Goal: Information Seeking & Learning: Learn about a topic

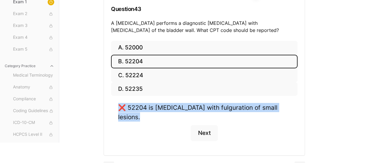
scroll to position [80, 0]
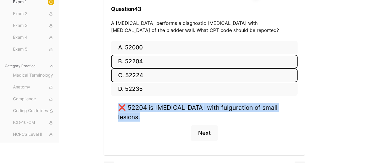
click at [135, 76] on button "C. 52224" at bounding box center [204, 75] width 187 height 14
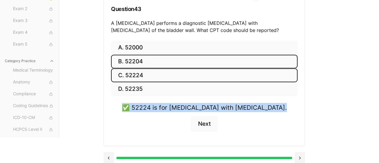
click at [130, 62] on button "B. 52204" at bounding box center [204, 62] width 187 height 14
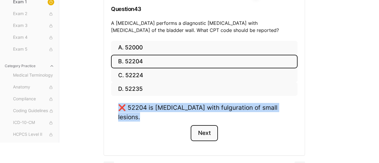
click at [201, 125] on button "Next" at bounding box center [204, 133] width 27 height 16
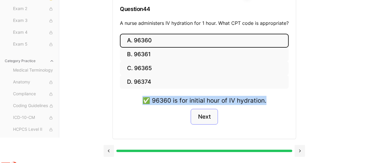
scroll to position [77, 0]
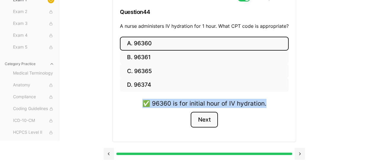
click at [205, 123] on button "Next" at bounding box center [204, 120] width 27 height 16
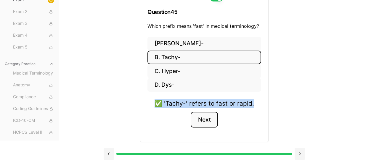
click at [205, 121] on button "Next" at bounding box center [204, 120] width 27 height 16
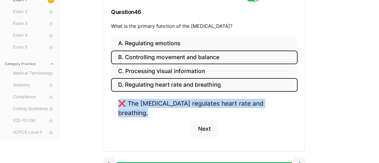
click at [159, 60] on button "B. Controlling movement and balance" at bounding box center [204, 58] width 187 height 14
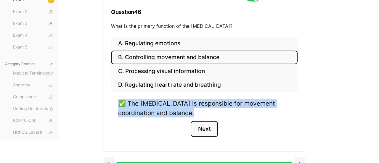
click at [198, 131] on button "Next" at bounding box center [204, 129] width 27 height 16
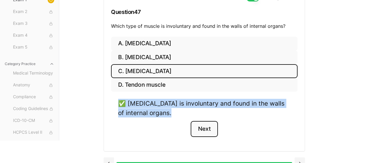
click at [200, 128] on button "Next" at bounding box center [204, 129] width 27 height 16
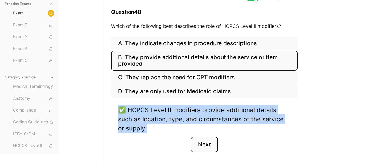
click at [201, 144] on button "Next" at bounding box center [204, 145] width 27 height 16
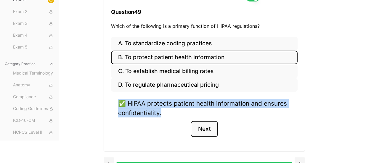
click at [205, 129] on button "Next" at bounding box center [204, 129] width 27 height 16
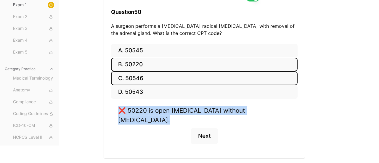
click at [131, 77] on button "C. 50546" at bounding box center [204, 78] width 187 height 14
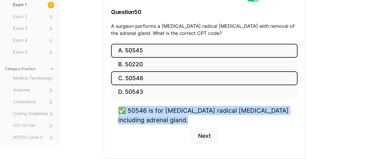
click at [146, 50] on button "A. 50545" at bounding box center [204, 51] width 187 height 14
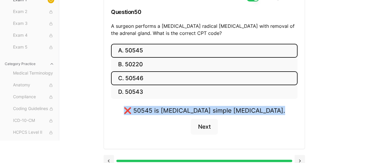
click at [134, 80] on button "C. 50546" at bounding box center [204, 78] width 187 height 14
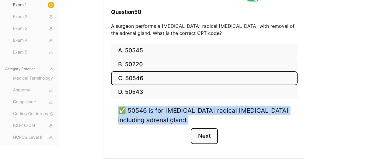
click at [207, 139] on button "Next" at bounding box center [204, 136] width 27 height 16
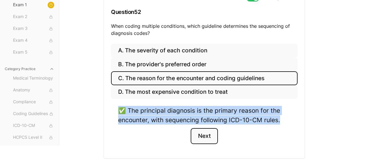
click at [202, 137] on button "Next" at bounding box center [204, 136] width 27 height 16
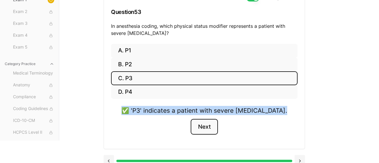
click at [203, 127] on button "Next" at bounding box center [204, 127] width 27 height 16
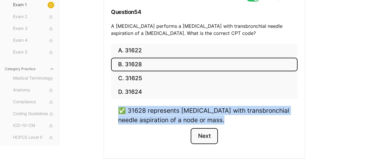
click at [204, 134] on button "Next" at bounding box center [204, 136] width 27 height 16
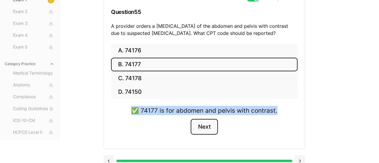
click at [205, 127] on button "Next" at bounding box center [204, 127] width 27 height 16
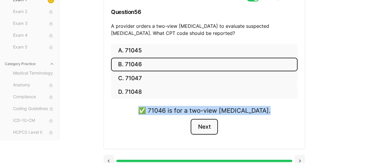
click at [205, 127] on button "Next" at bounding box center [204, 127] width 27 height 16
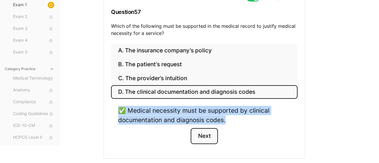
click at [206, 137] on button "Next" at bounding box center [204, 136] width 27 height 16
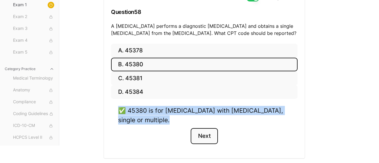
click at [206, 137] on button "Next" at bounding box center [204, 136] width 27 height 16
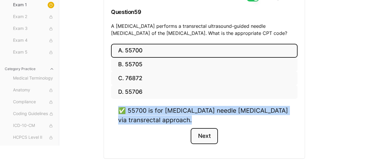
click at [206, 137] on button "Next" at bounding box center [204, 136] width 27 height 16
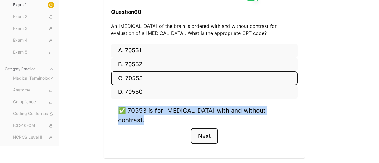
click at [207, 128] on button "Next" at bounding box center [204, 136] width 27 height 16
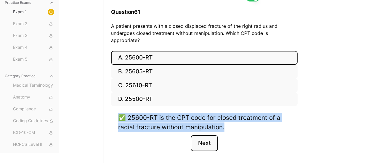
click at [206, 136] on button "Next" at bounding box center [204, 143] width 27 height 16
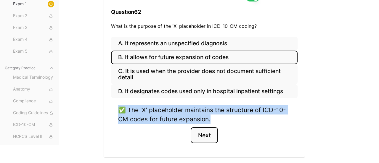
click at [206, 136] on button "Next" at bounding box center [204, 135] width 27 height 16
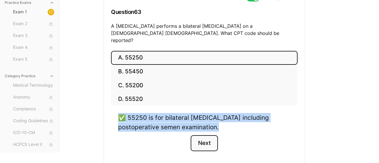
click at [206, 136] on button "Next" at bounding box center [204, 143] width 27 height 16
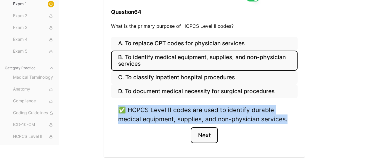
click at [205, 135] on button "Next" at bounding box center [204, 135] width 27 height 16
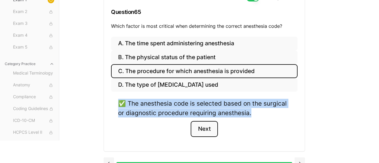
click at [205, 132] on button "Next" at bounding box center [204, 129] width 27 height 16
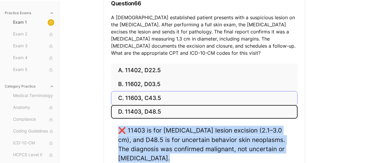
scroll to position [86, 0]
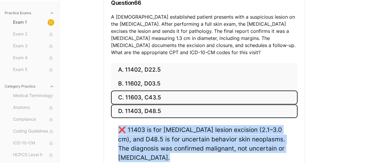
click at [135, 100] on button "C. 11603, C43.5" at bounding box center [204, 98] width 187 height 14
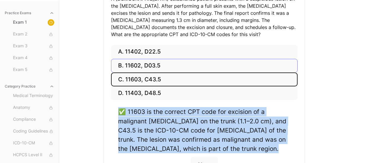
scroll to position [104, 0]
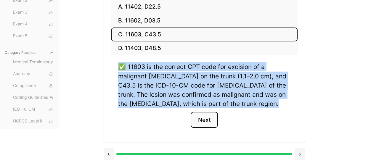
click at [205, 118] on button "Next" at bounding box center [204, 120] width 27 height 16
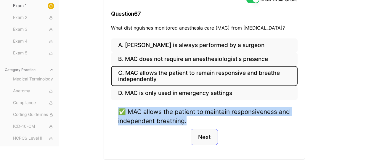
scroll to position [73, 0]
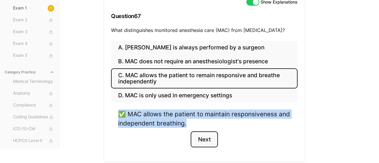
click at [203, 141] on button "Next" at bounding box center [204, 140] width 27 height 16
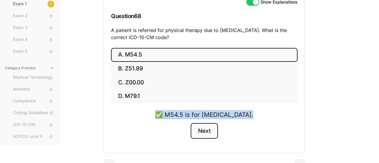
click at [205, 130] on button "Next" at bounding box center [204, 131] width 27 height 16
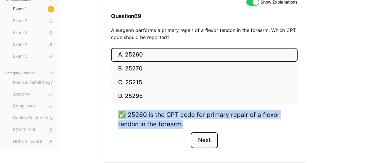
click at [205, 142] on button "Next" at bounding box center [204, 141] width 27 height 16
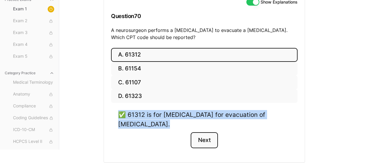
click at [205, 141] on button "Next" at bounding box center [204, 141] width 27 height 16
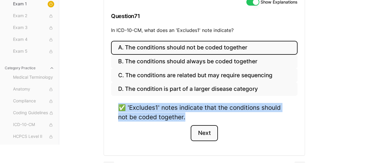
click at [203, 131] on button "Next" at bounding box center [204, 133] width 27 height 16
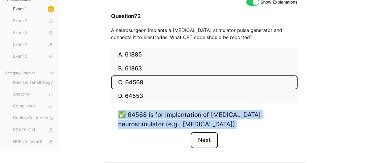
click at [204, 142] on button "Next" at bounding box center [204, 141] width 27 height 16
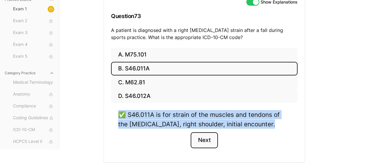
click at [204, 142] on button "Next" at bounding box center [204, 141] width 27 height 16
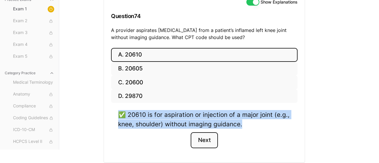
click at [204, 142] on button "Next" at bounding box center [204, 141] width 27 height 16
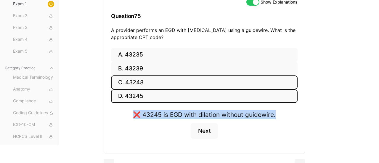
click at [131, 82] on button "C. 43248" at bounding box center [204, 83] width 187 height 14
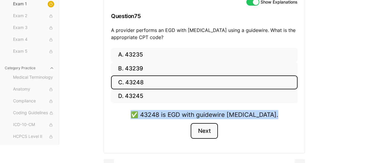
click at [205, 130] on button "Next" at bounding box center [204, 131] width 27 height 16
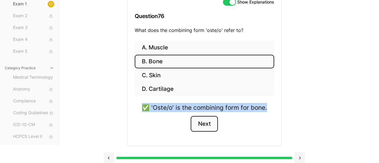
click at [205, 124] on button "Next" at bounding box center [204, 124] width 27 height 16
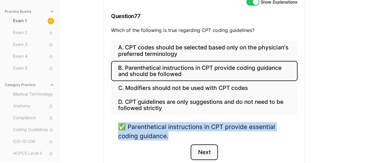
click at [205, 150] on button "Next" at bounding box center [204, 153] width 27 height 16
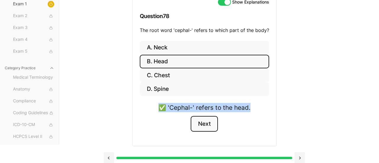
click at [208, 125] on button "Next" at bounding box center [204, 124] width 27 height 16
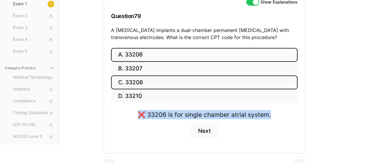
click at [137, 84] on button "C. 33208" at bounding box center [204, 83] width 187 height 14
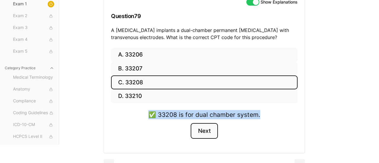
click at [201, 132] on button "Next" at bounding box center [204, 131] width 27 height 16
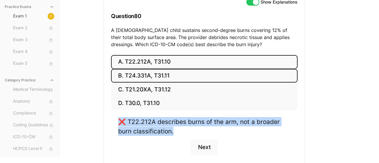
click at [146, 78] on button "B. T24.331A, T31.11" at bounding box center [204, 76] width 187 height 14
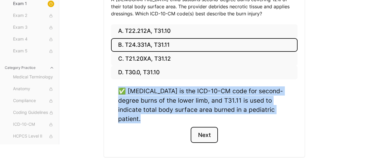
click at [206, 127] on button "Next" at bounding box center [204, 135] width 27 height 16
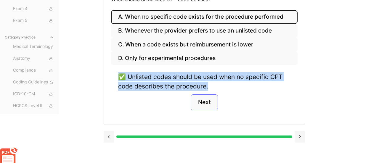
scroll to position [86, 0]
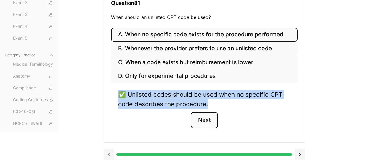
click at [208, 122] on button "Next" at bounding box center [204, 120] width 27 height 16
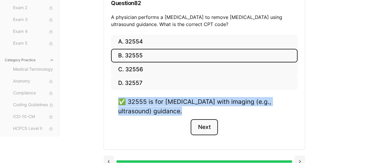
click at [208, 122] on button "Next" at bounding box center [204, 127] width 27 height 16
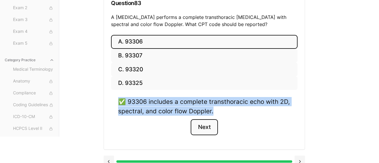
click at [207, 128] on button "Next" at bounding box center [204, 127] width 27 height 16
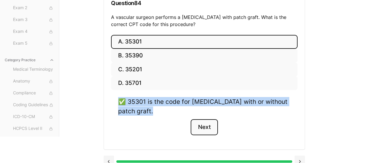
click at [207, 128] on button "Next" at bounding box center [204, 127] width 27 height 16
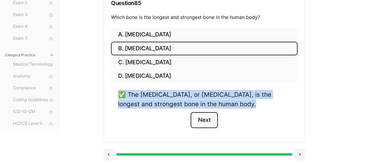
click at [206, 118] on button "Next" at bounding box center [204, 120] width 27 height 16
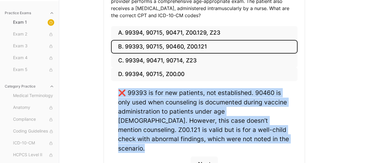
scroll to position [111, 0]
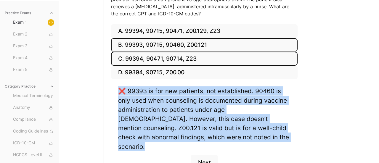
click at [157, 58] on button "C. 99394, 90471, 90714, Z23" at bounding box center [204, 59] width 187 height 14
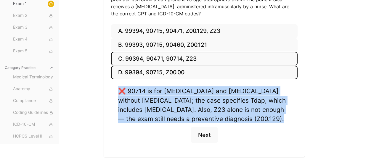
click at [149, 74] on button "D. 99394, 90715, Z00.00" at bounding box center [204, 73] width 187 height 14
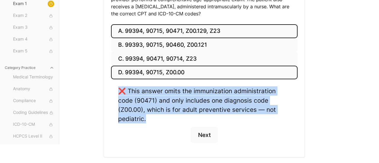
click at [154, 36] on button "A. 99394, 90715, 90471, Z00.129, Z23" at bounding box center [204, 31] width 187 height 14
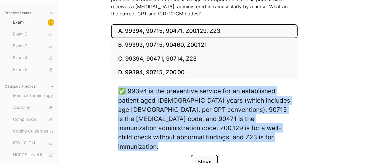
click at [208, 155] on button "Next" at bounding box center [204, 163] width 27 height 16
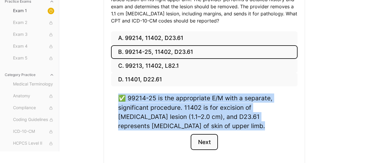
click at [202, 135] on button "Next" at bounding box center [204, 142] width 27 height 16
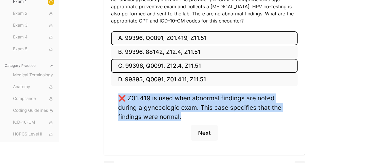
click at [160, 68] on button "C. 99396, Q0091, Z12.4, Z11.51" at bounding box center [204, 66] width 187 height 14
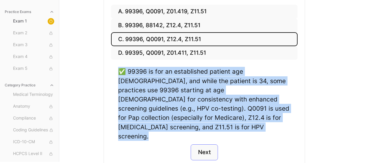
scroll to position [138, 0]
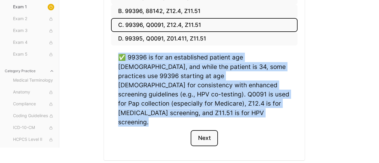
click at [204, 130] on button "Next" at bounding box center [204, 138] width 27 height 16
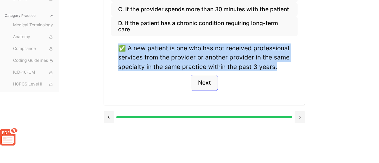
scroll to position [114, 0]
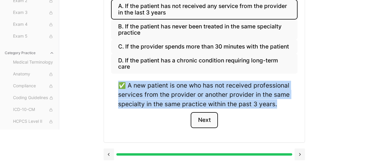
click at [208, 123] on button "Next" at bounding box center [204, 120] width 27 height 16
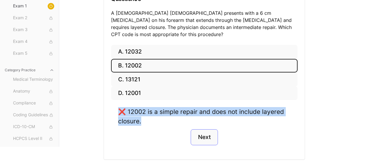
scroll to position [87, 0]
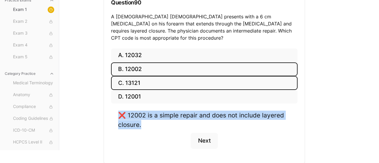
click at [148, 78] on button "C. 13121" at bounding box center [204, 83] width 187 height 14
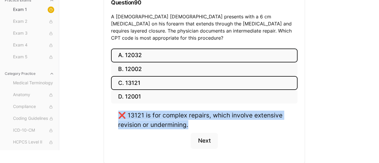
click at [136, 49] on button "A. 12032" at bounding box center [204, 56] width 187 height 14
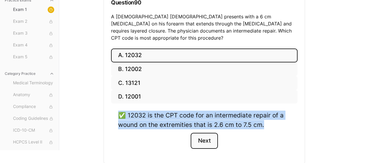
click at [207, 133] on button "Next" at bounding box center [204, 141] width 27 height 16
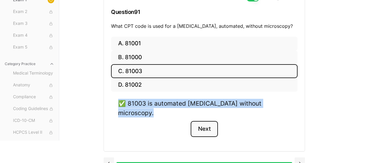
click at [205, 122] on button "Next" at bounding box center [204, 129] width 27 height 16
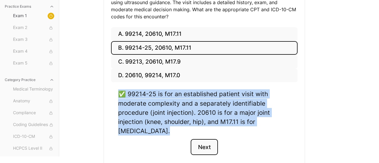
click at [206, 142] on button "Next" at bounding box center [204, 147] width 27 height 16
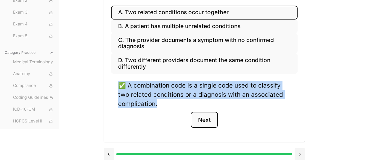
click at [204, 119] on button "Next" at bounding box center [204, 120] width 27 height 16
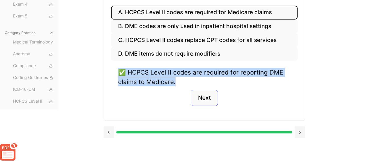
scroll to position [86, 0]
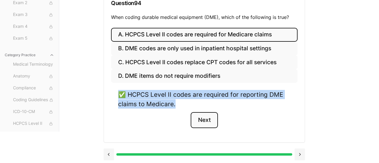
click at [204, 119] on button "Next" at bounding box center [204, 120] width 27 height 16
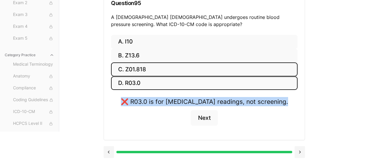
click at [140, 68] on button "C. Z01.818" at bounding box center [204, 70] width 187 height 14
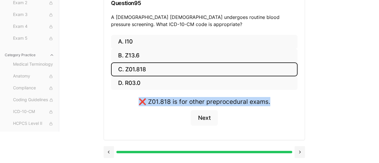
scroll to position [84, 0]
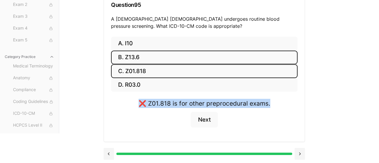
click at [136, 60] on button "B. Z13.6" at bounding box center [204, 58] width 187 height 14
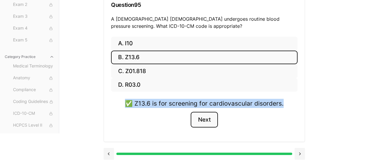
click at [206, 121] on button "Next" at bounding box center [204, 120] width 27 height 16
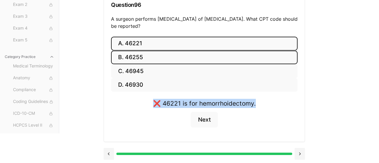
click at [139, 60] on button "B. 46255" at bounding box center [204, 58] width 187 height 14
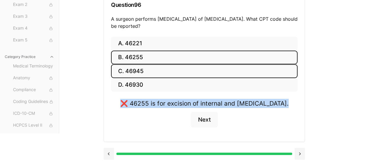
click at [136, 72] on button "C. 46945" at bounding box center [204, 71] width 187 height 14
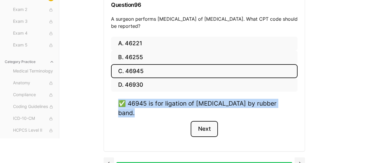
click at [209, 130] on button "Next" at bounding box center [204, 129] width 27 height 16
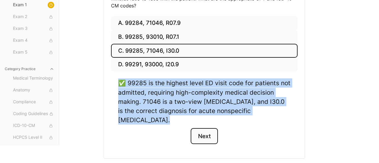
click at [208, 128] on button "Next" at bounding box center [204, 136] width 27 height 16
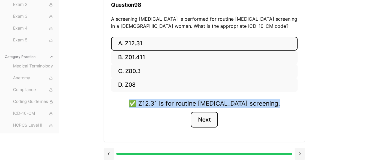
click at [207, 122] on button "Next" at bounding box center [204, 120] width 27 height 16
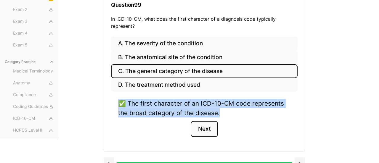
click at [208, 129] on button "Next" at bounding box center [204, 129] width 27 height 16
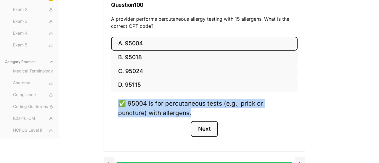
click at [205, 127] on button "Next" at bounding box center [204, 129] width 27 height 16
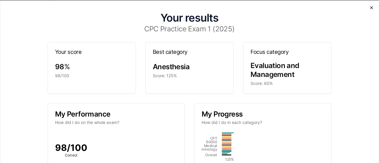
click at [370, 8] on icon "button" at bounding box center [372, 7] width 5 height 5
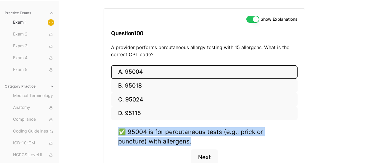
scroll to position [0, 0]
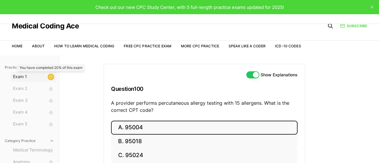
click at [50, 78] on icon at bounding box center [51, 77] width 4 height 4
click at [141, 47] on link "Free CPC Practice Exam" at bounding box center [148, 46] width 48 height 4
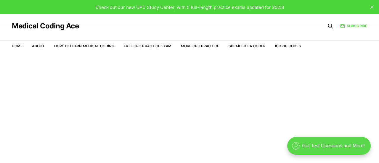
click at [340, 148] on div ".cls-1{fill:none;stroke:currentColor;stroke-linecap:round;stroke-linejoin:round…" at bounding box center [330, 146] width 84 height 18
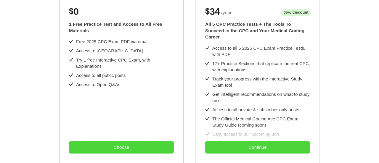
scroll to position [149, 0]
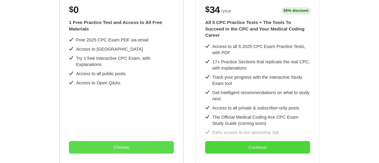
click at [115, 147] on button "Choose" at bounding box center [121, 147] width 105 height 12
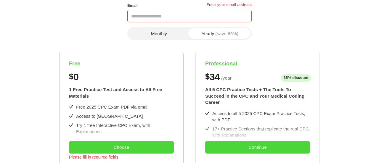
scroll to position [37, 0]
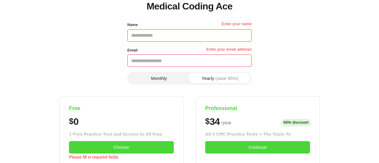
click at [157, 37] on input "Name" at bounding box center [189, 35] width 125 height 12
type input "**********"
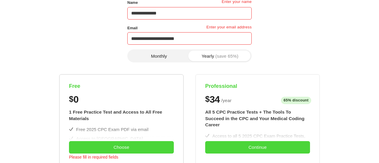
scroll to position [63, 0]
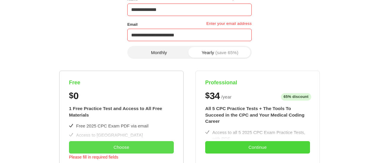
click at [114, 148] on button "Choose" at bounding box center [121, 147] width 105 height 12
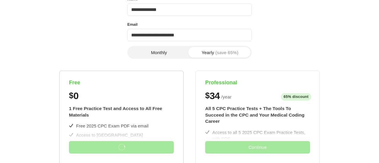
scroll to position [0, 0]
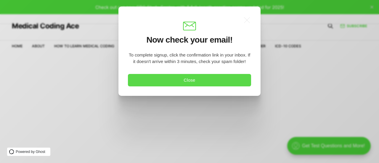
click at [157, 83] on button "Close" at bounding box center [189, 80] width 123 height 12
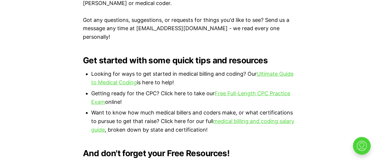
scroll to position [370, 0]
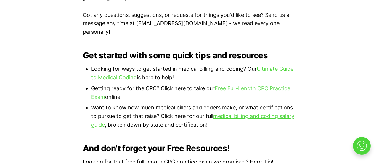
click at [259, 85] on link "Free Full-Length CPC Practice Exam" at bounding box center [190, 92] width 199 height 15
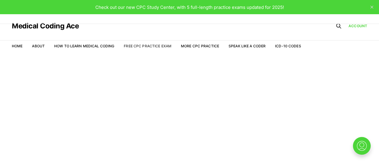
click at [148, 46] on link "Free CPC Practice Exam" at bounding box center [148, 46] width 48 height 4
click at [251, 7] on span "Check out our new CPC Study Center, with 5 full-length practice exams updated f…" at bounding box center [189, 7] width 189 height 6
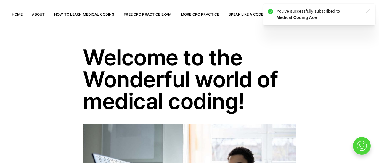
scroll to position [32, 0]
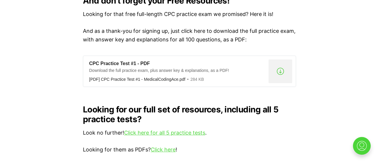
scroll to position [519, 0]
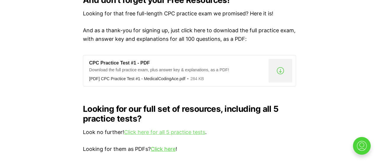
click at [151, 129] on link "Click here for all 5 practice tests" at bounding box center [164, 132] width 81 height 6
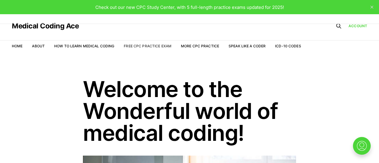
click at [144, 47] on link "Free CPC Practice Exam" at bounding box center [148, 46] width 48 height 4
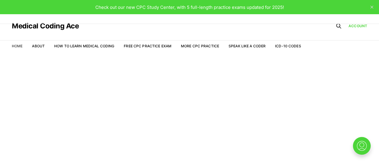
click at [17, 44] on link "Home" at bounding box center [17, 46] width 11 height 4
click at [197, 48] on link "More CPC Practice" at bounding box center [200, 46] width 38 height 4
